Goal: Information Seeking & Learning: Learn about a topic

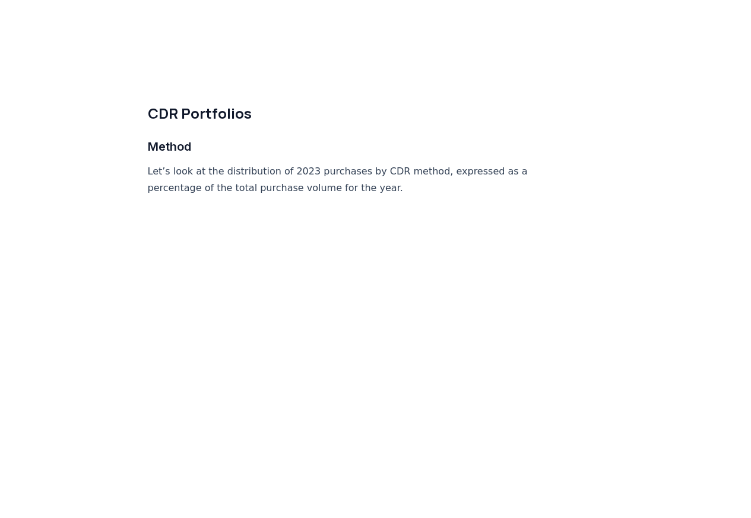
scroll to position [4915, 0]
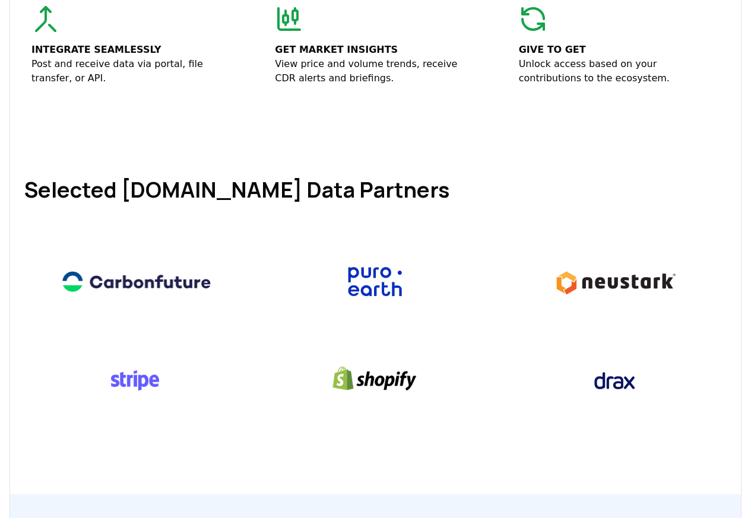
scroll to position [428, 0]
